Goal: Transaction & Acquisition: Purchase product/service

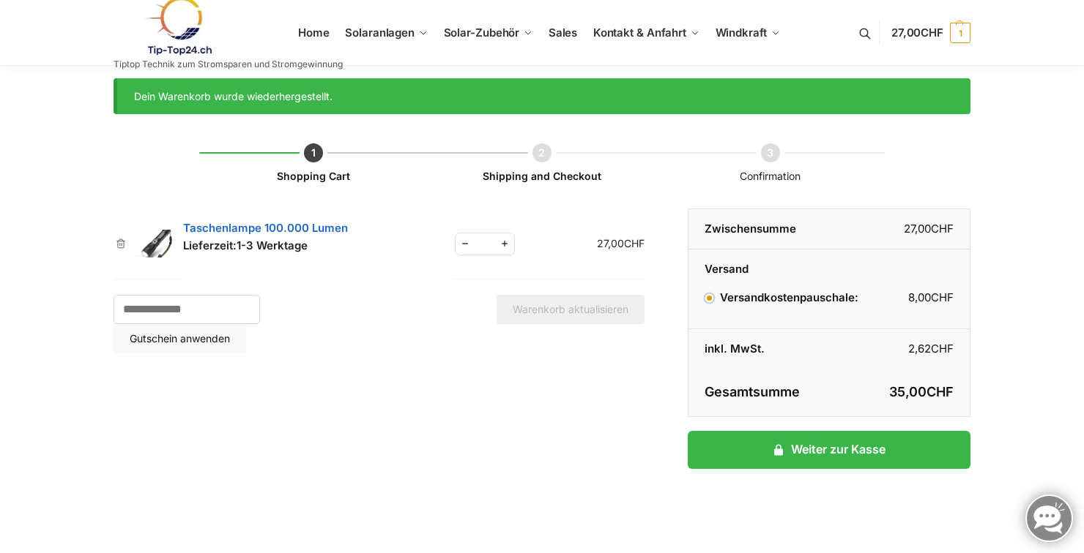
scroll to position [5, 0]
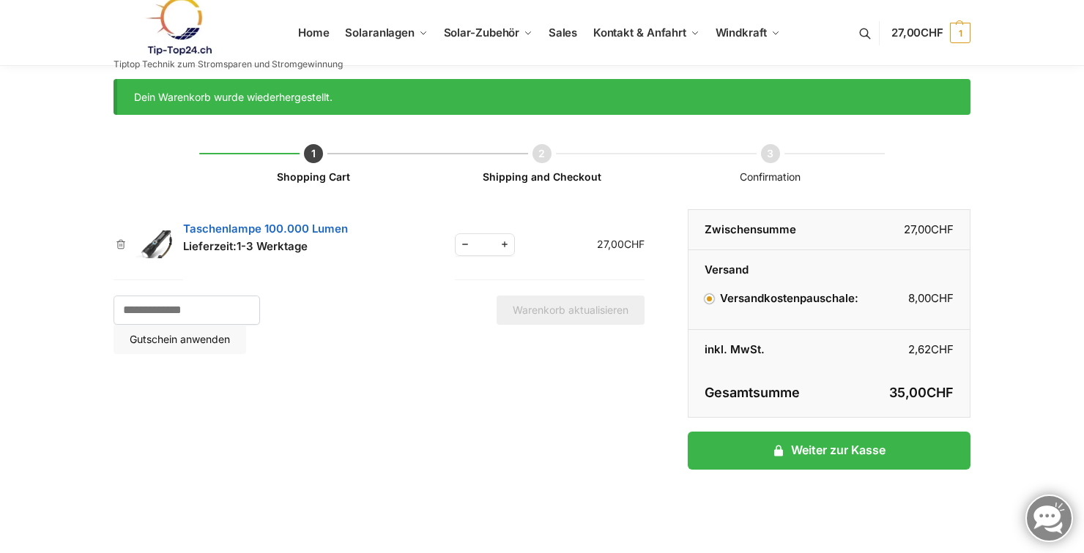
click at [716, 306] on li "Versandkostenpauschale: 8,00 CHF" at bounding box center [828, 299] width 249 height 18
click at [715, 303] on label "Versandkostenpauschale: 8,00 CHF" at bounding box center [781, 298] width 154 height 14
click at [716, 299] on label "Versandkostenpauschale: 8,00 CHF" at bounding box center [781, 298] width 154 height 14
click at [961, 23] on span "1" at bounding box center [960, 33] width 20 height 20
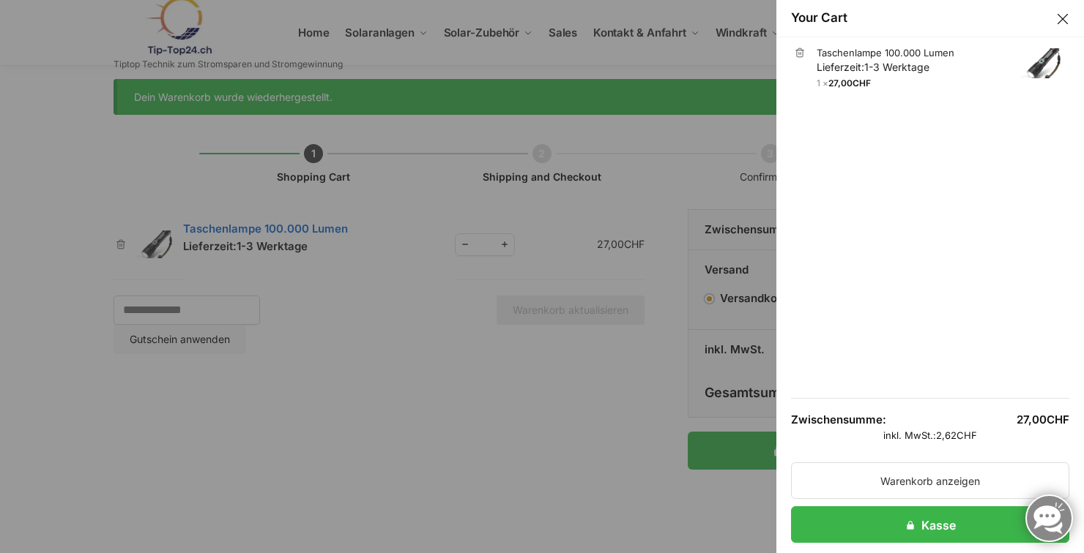
click at [1062, 22] on button "Close drawer" at bounding box center [1062, 19] width 19 height 19
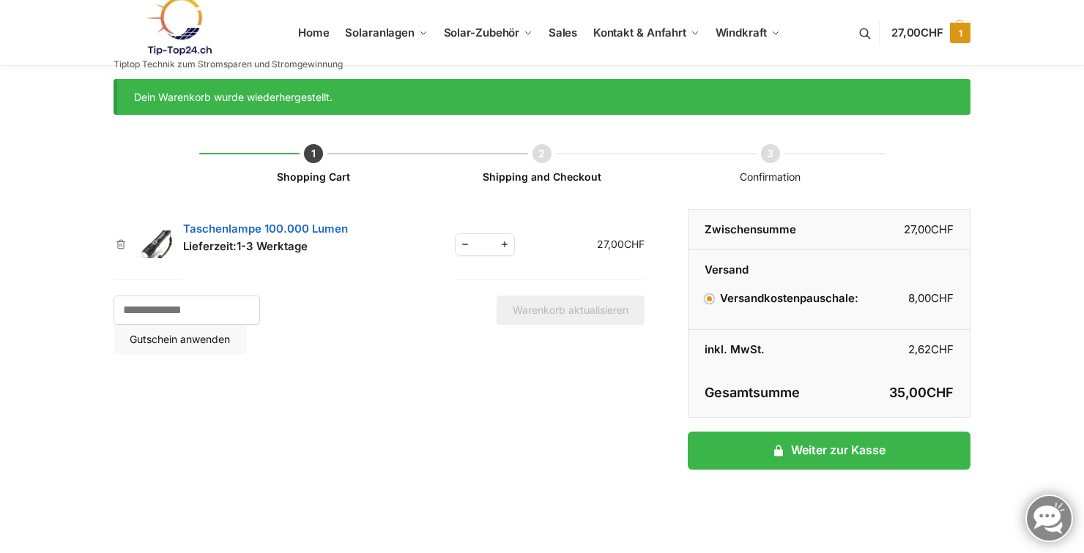
click at [944, 34] on link "27,00 CHF 1" at bounding box center [930, 33] width 79 height 44
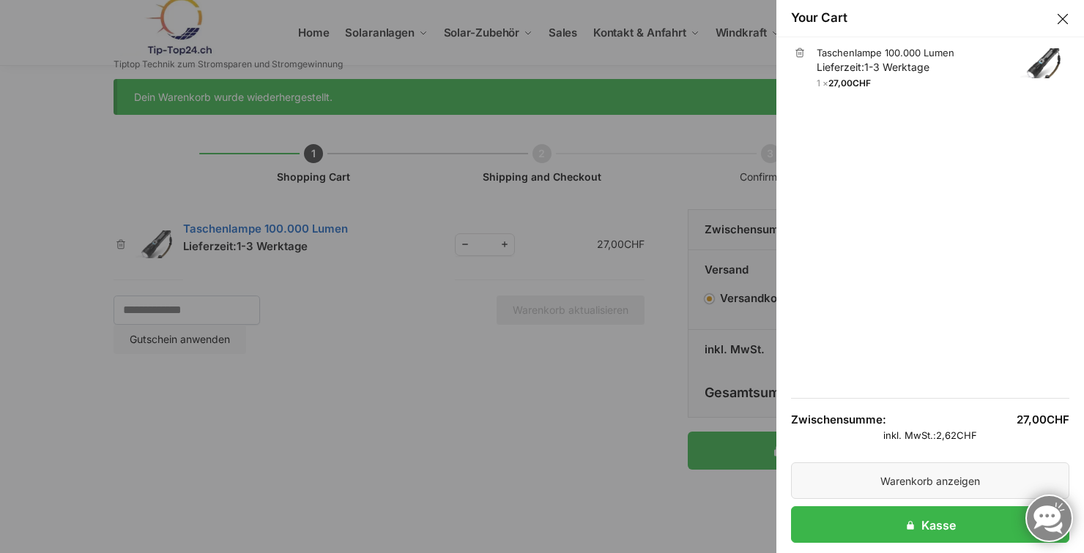
click at [961, 488] on link "Warenkorb anzeigen" at bounding box center [930, 481] width 278 height 37
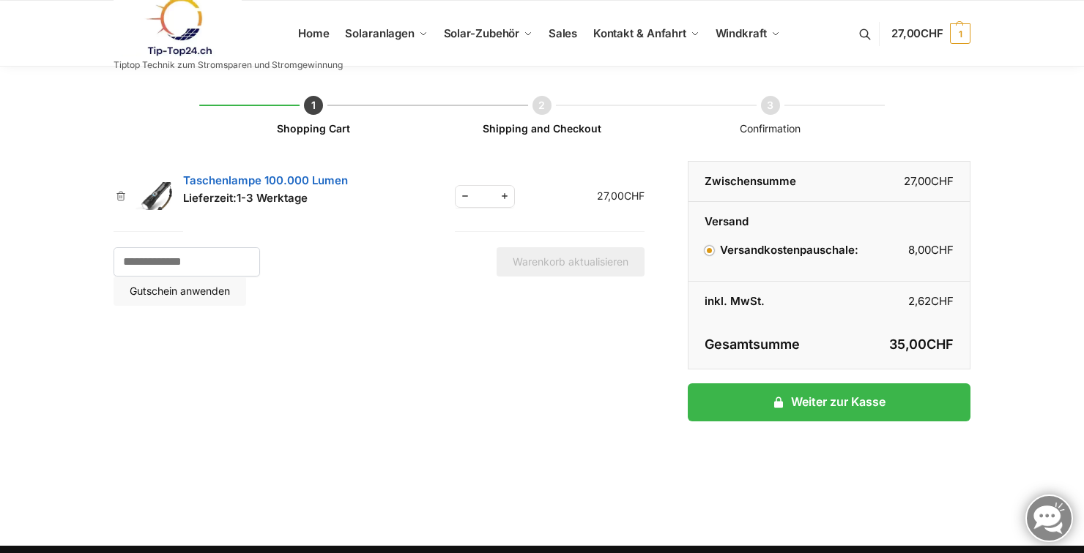
click at [715, 250] on label "Versandkostenpauschale: 8,00 CHF" at bounding box center [781, 250] width 154 height 14
click at [246, 277] on button "Gutschein anwenden" at bounding box center [179, 291] width 133 height 29
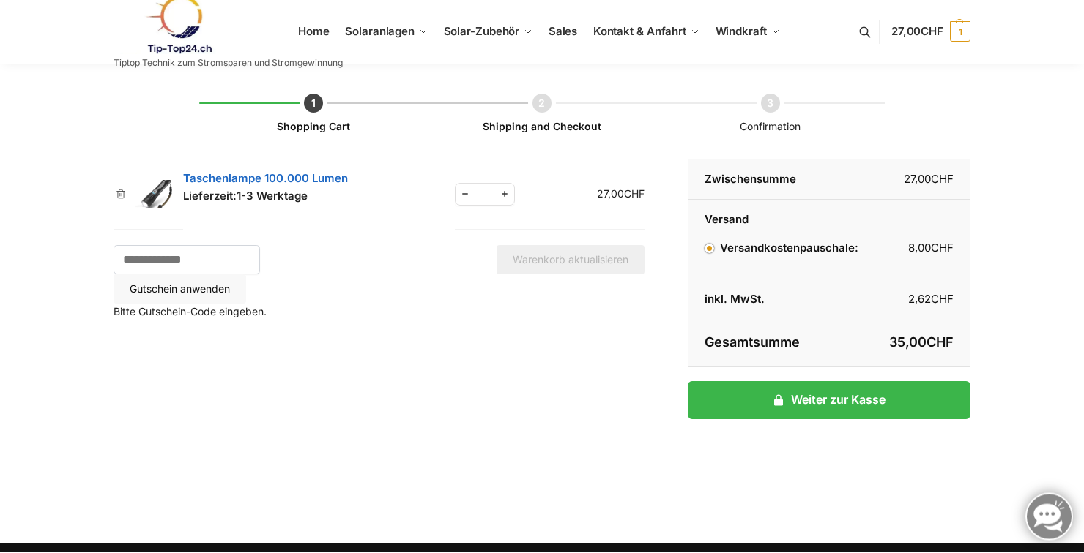
click at [463, 190] on span "Reduce quantity" at bounding box center [464, 196] width 19 height 18
type input "*"
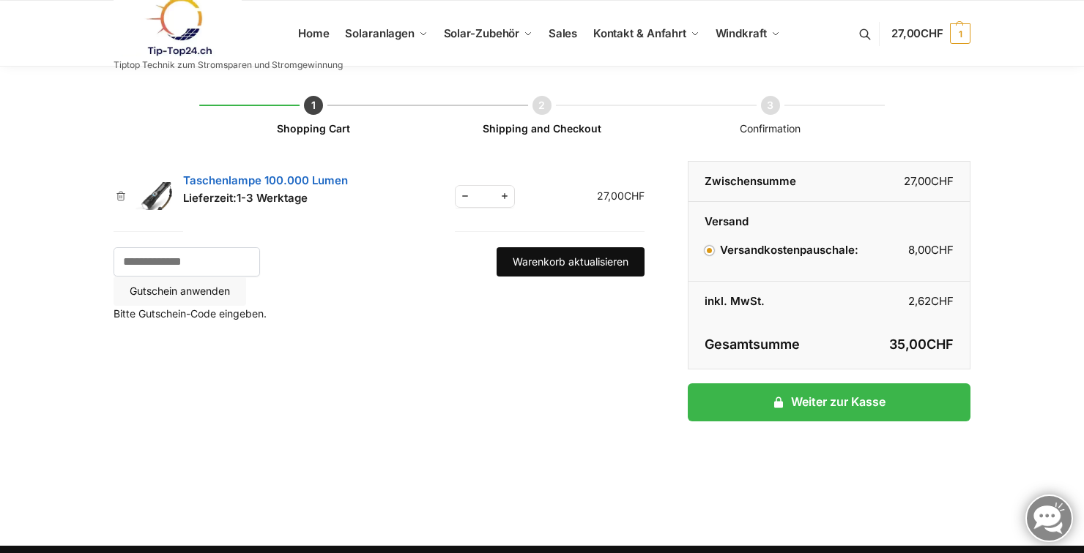
click at [586, 263] on button "Warenkorb aktualisieren" at bounding box center [570, 261] width 148 height 29
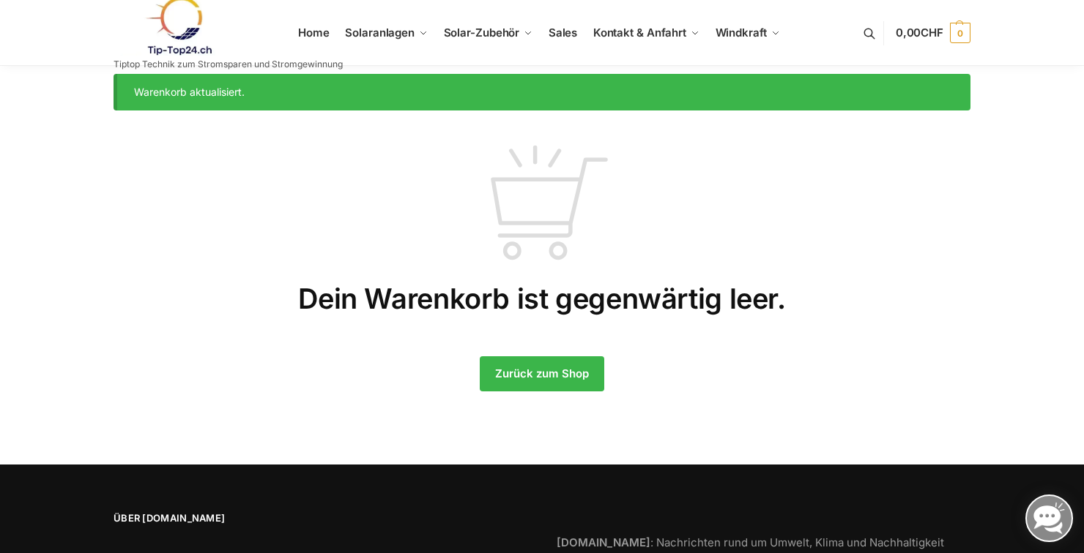
scroll to position [17, 0]
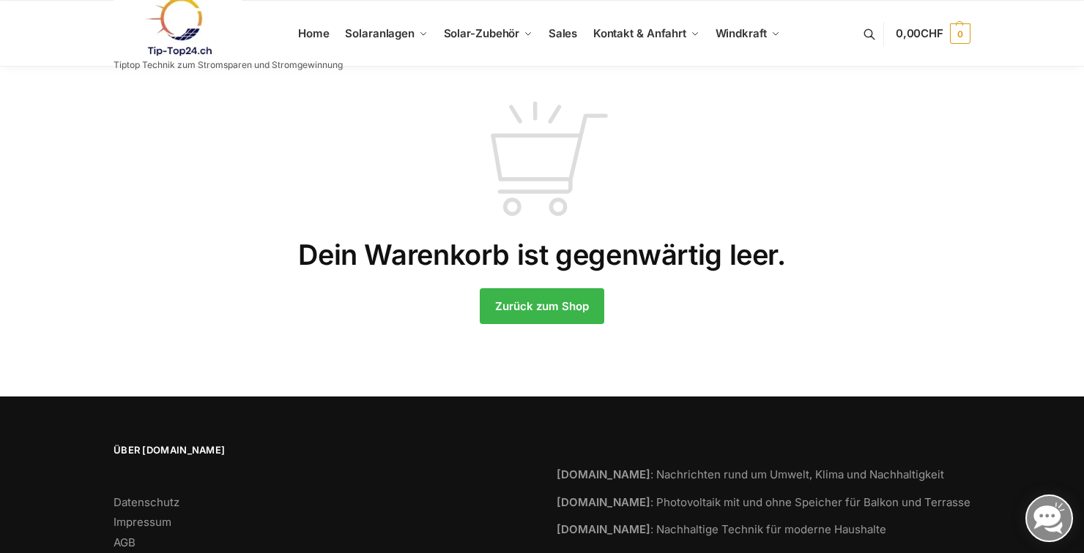
scroll to position [5, 0]
